Goal: Information Seeking & Learning: Understand process/instructions

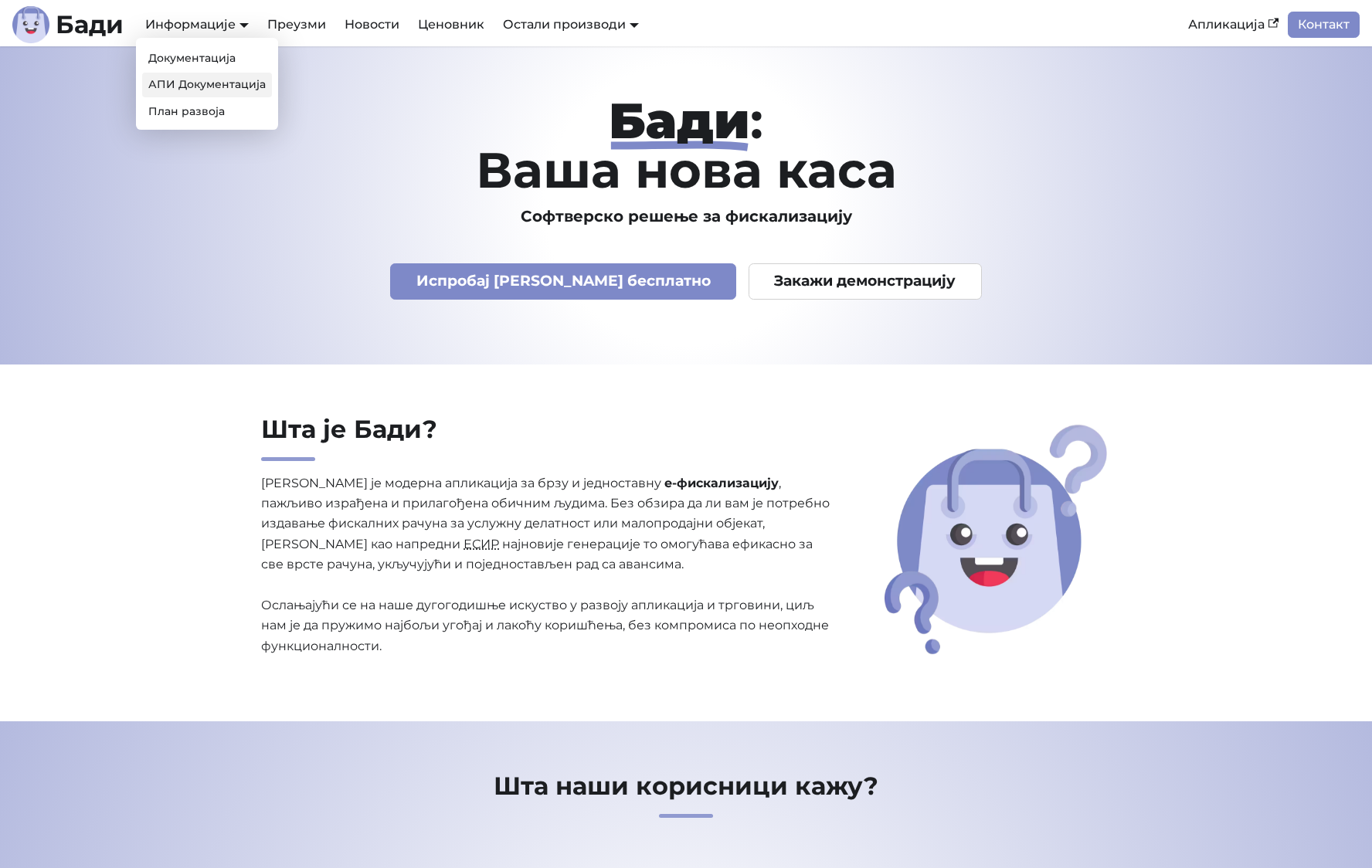
click at [214, 85] on link "АПИ Документација" at bounding box center [207, 84] width 130 height 24
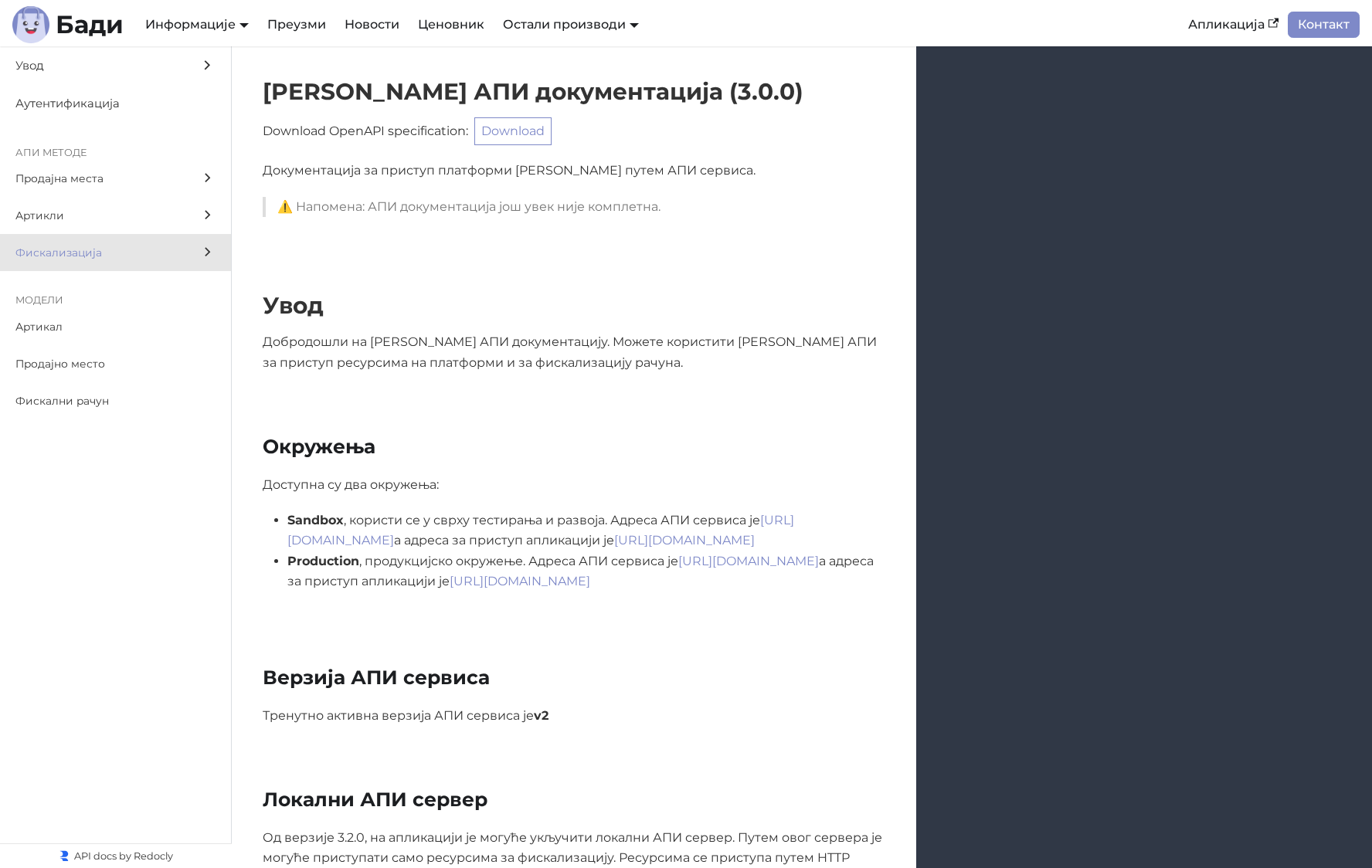
click at [170, 242] on label "Фискализација" at bounding box center [115, 252] width 231 height 37
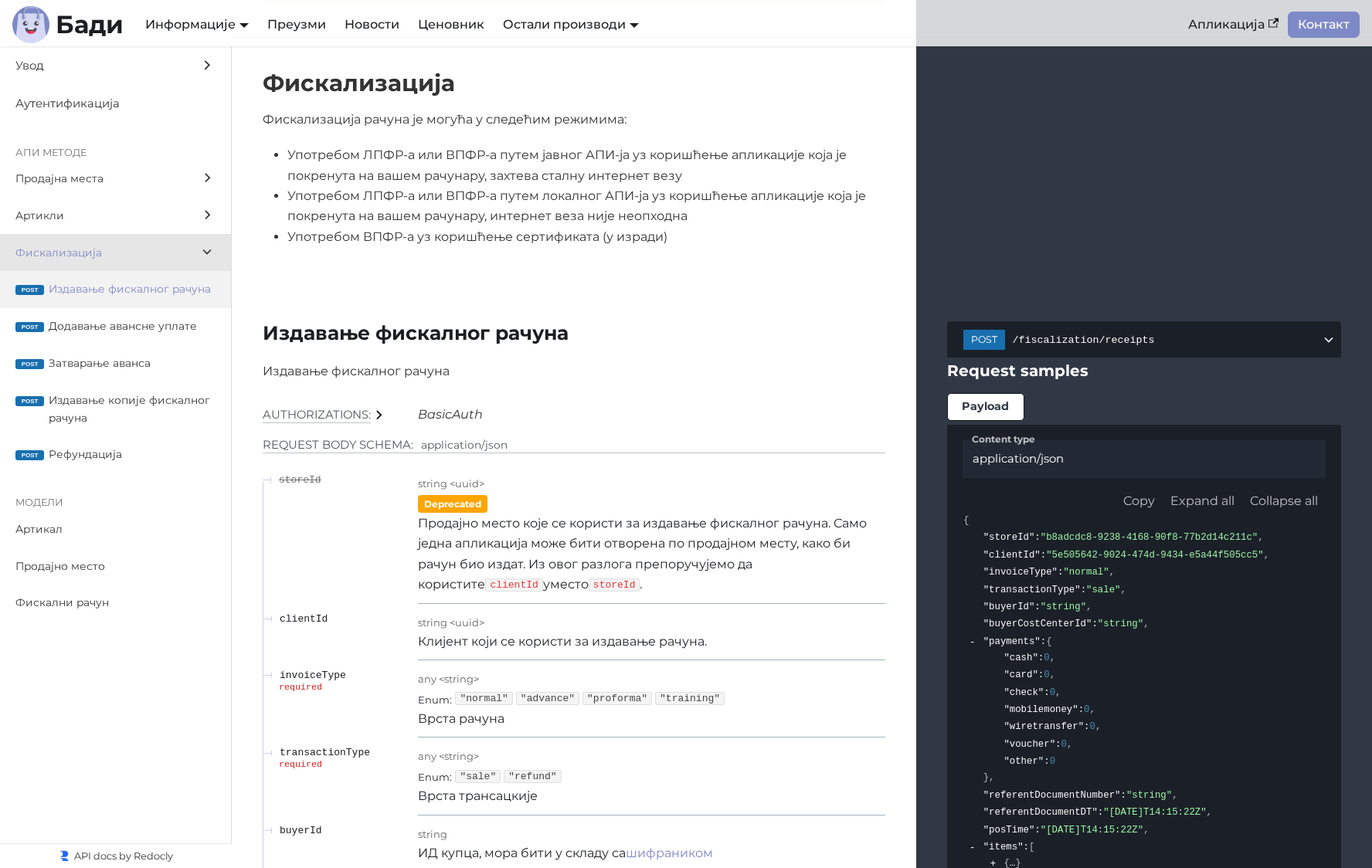
click at [172, 288] on span "Издавање фискалног рачуна" at bounding box center [132, 290] width 167 height 18
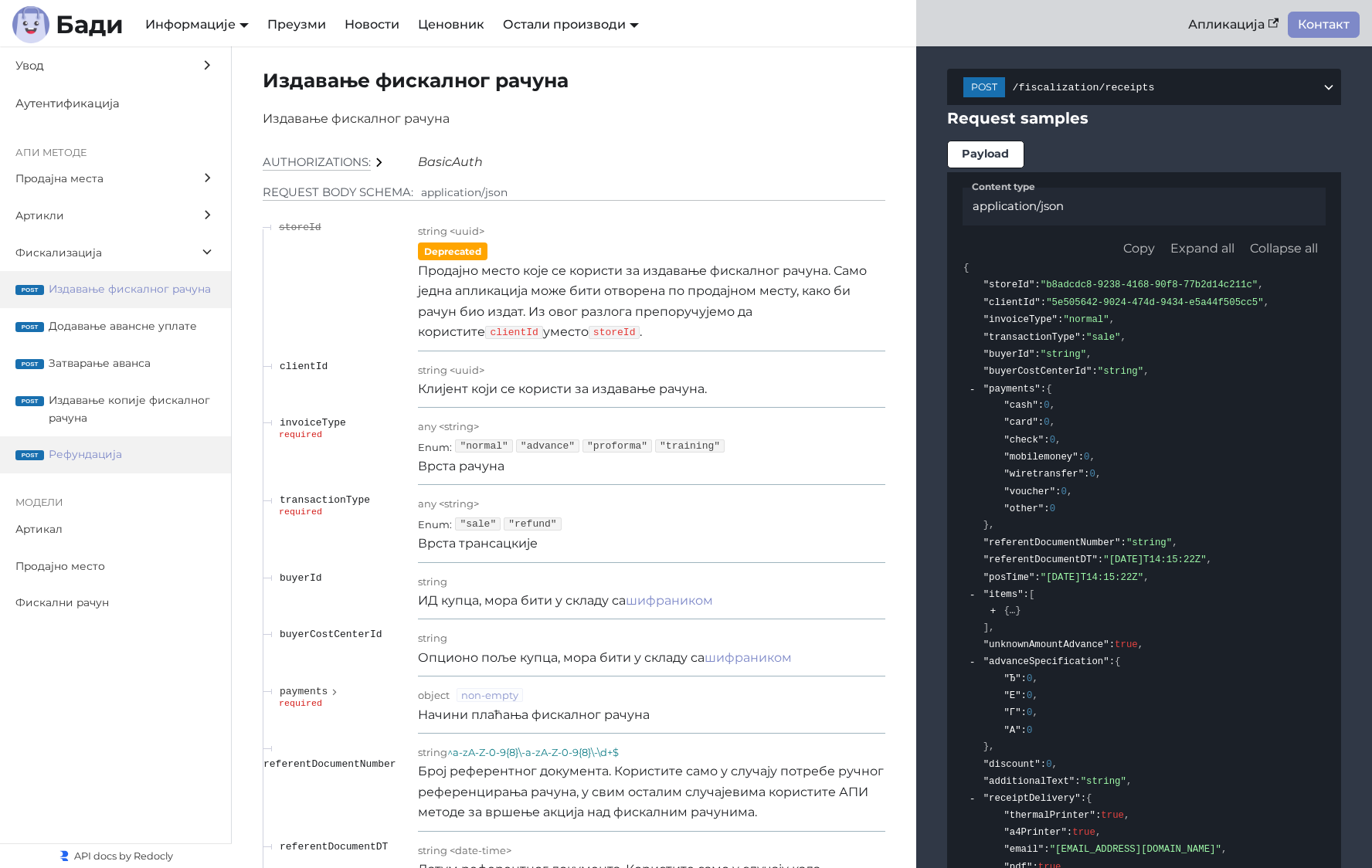
click at [115, 462] on span "Рефундација" at bounding box center [132, 455] width 167 height 18
